Goal: Download file/media

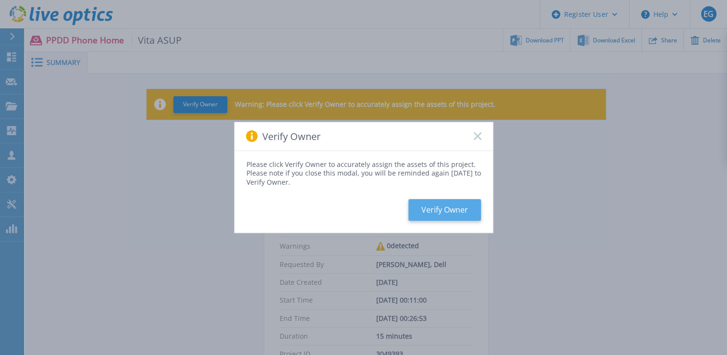
click at [451, 217] on button "Verify Owner" at bounding box center [445, 210] width 73 height 22
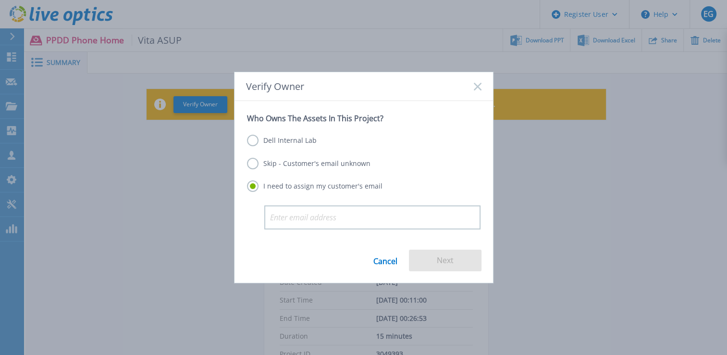
click at [278, 138] on label "Dell Internal Lab" at bounding box center [282, 141] width 70 height 12
click at [0, 0] on input "Dell Internal Lab" at bounding box center [0, 0] width 0 height 0
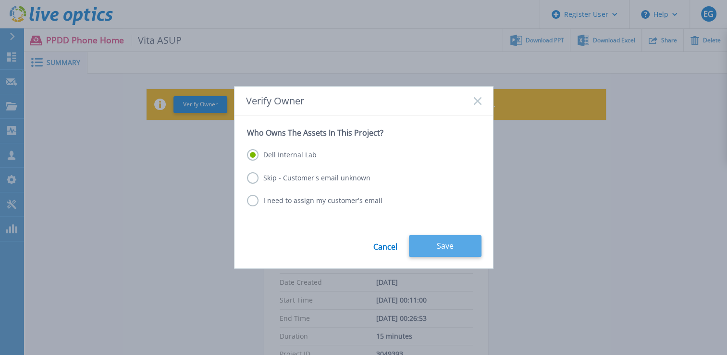
click at [433, 247] on button "Save" at bounding box center [445, 246] width 73 height 22
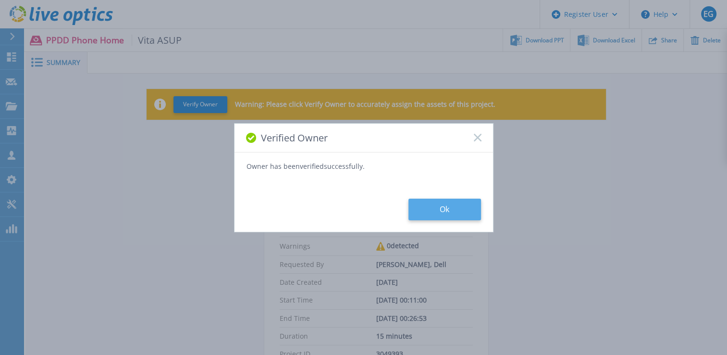
click at [429, 210] on button "Ok" at bounding box center [445, 210] width 73 height 22
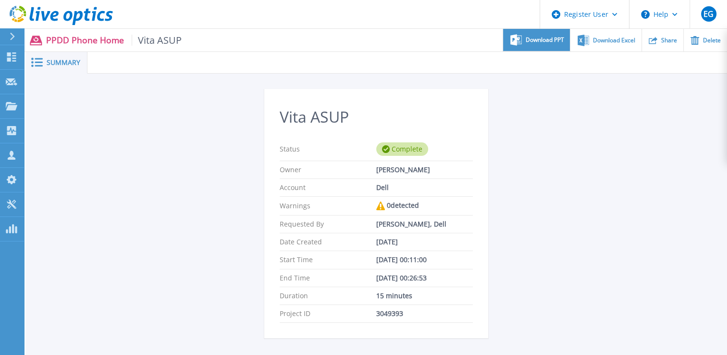
click at [526, 43] on span "Download PPT" at bounding box center [545, 40] width 38 height 6
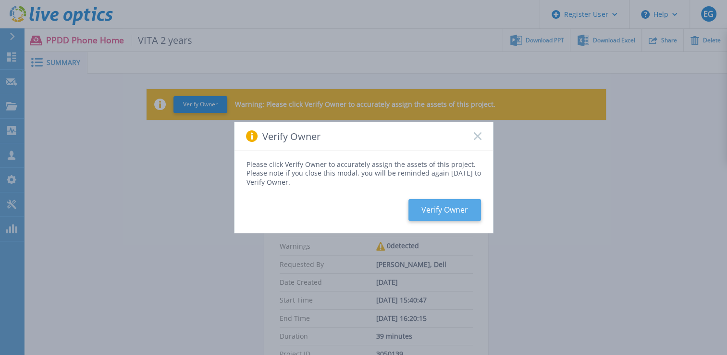
click at [448, 213] on button "Verify Owner" at bounding box center [445, 210] width 73 height 22
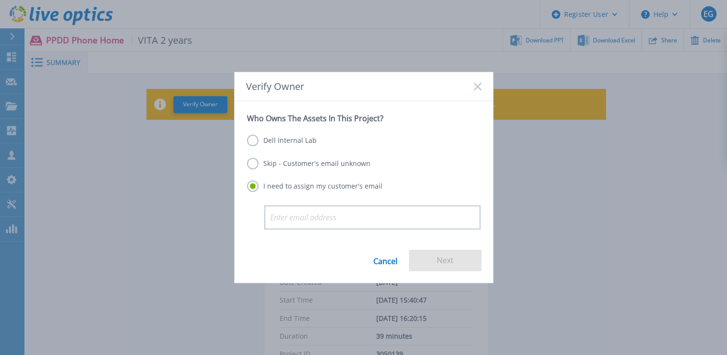
click at [288, 142] on label "Dell Internal Lab" at bounding box center [282, 141] width 70 height 12
click at [0, 0] on input "Dell Internal Lab" at bounding box center [0, 0] width 0 height 0
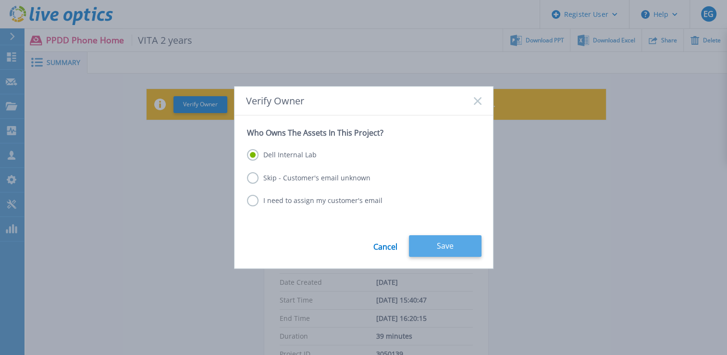
click at [423, 253] on button "Save" at bounding box center [445, 246] width 73 height 22
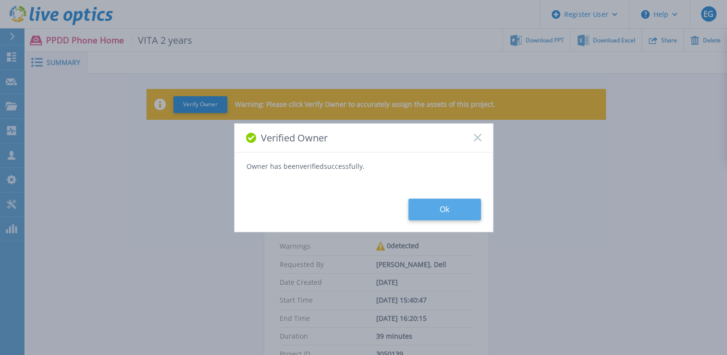
click at [451, 207] on button "Ok" at bounding box center [445, 210] width 73 height 22
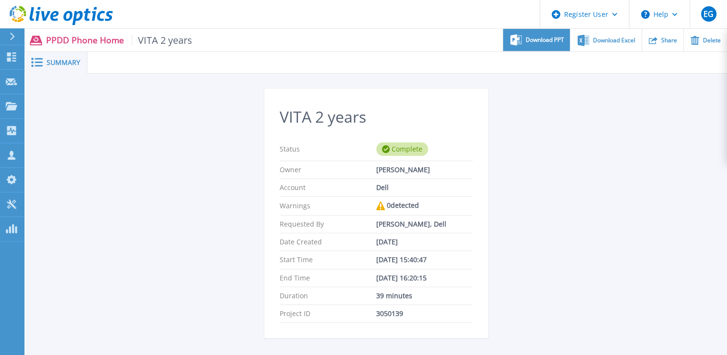
click at [522, 51] on div "Download PPT" at bounding box center [536, 40] width 67 height 23
click at [567, 104] on div "VITA 2 years Status Complete Owner Evan Granier Account Dell Warnings 0 detecte…" at bounding box center [376, 325] width 702 height 503
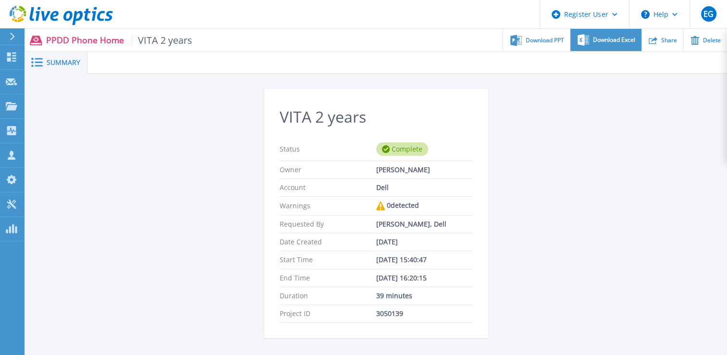
click at [597, 51] on div "Download Excel" at bounding box center [606, 40] width 71 height 23
